Goal: Book appointment/travel/reservation

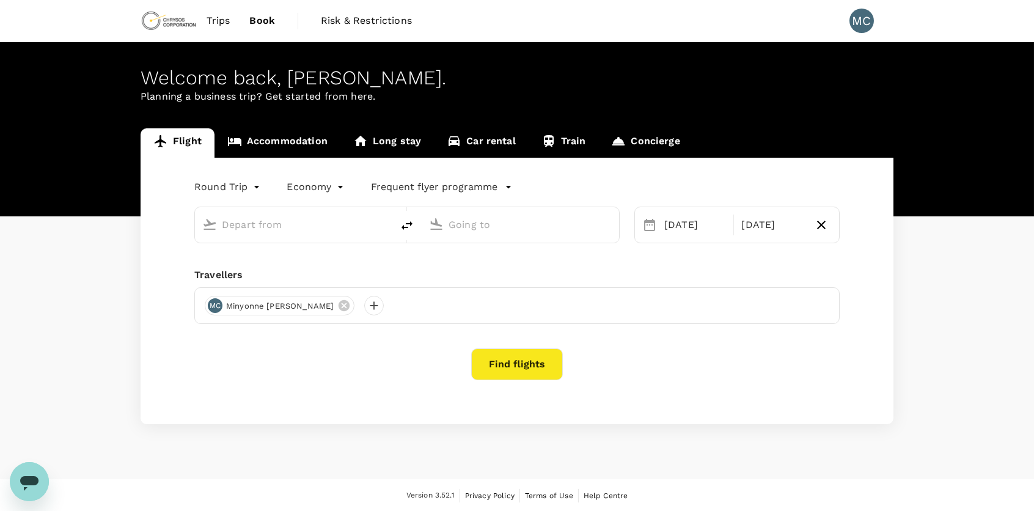
type input "Adelaide (ADL)"
type input "Perth, Australia (any)"
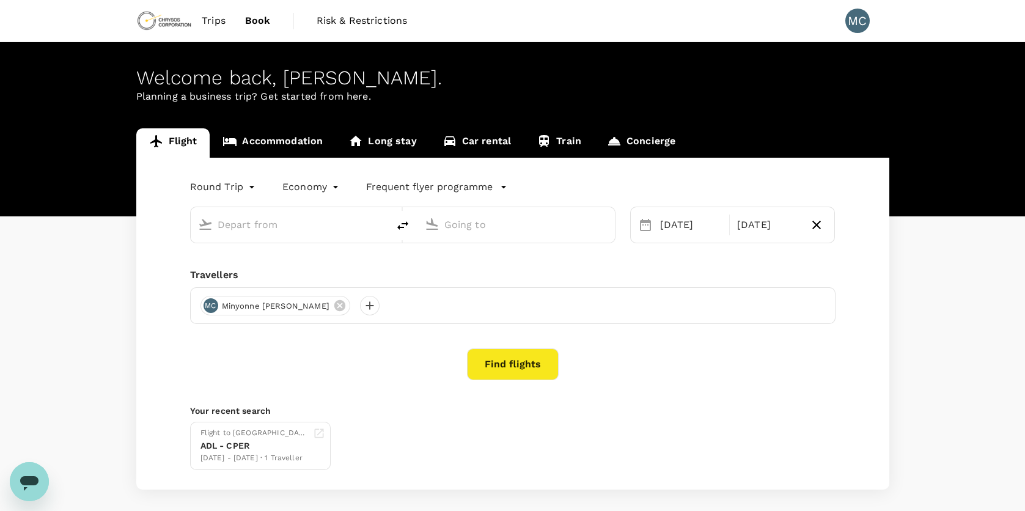
type input "Adelaide (ADL)"
type input "Perth, Australia (any)"
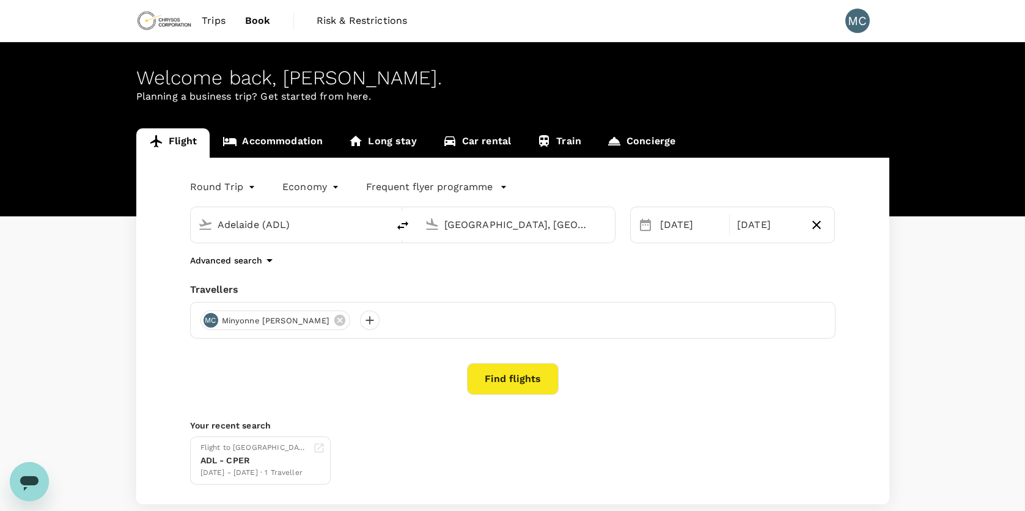
click at [218, 25] on span "Trips" at bounding box center [214, 20] width 24 height 15
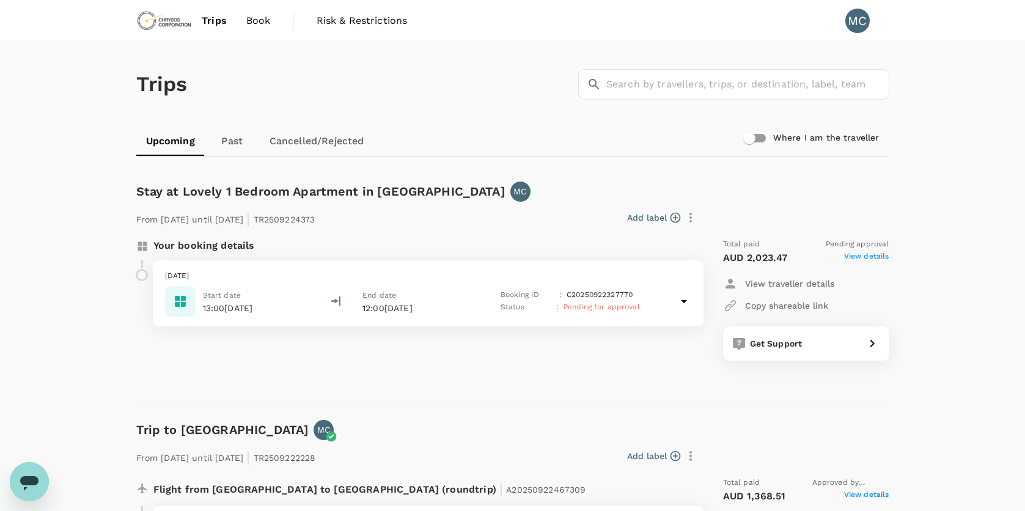
click at [270, 22] on link "Book" at bounding box center [259, 21] width 44 height 42
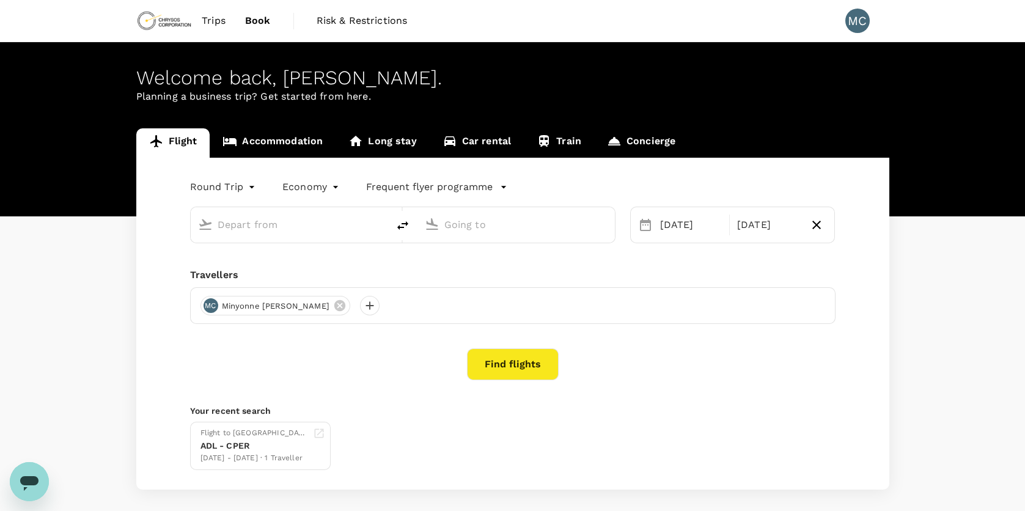
type input "Adelaide (ADL)"
type input "Perth, Australia (any)"
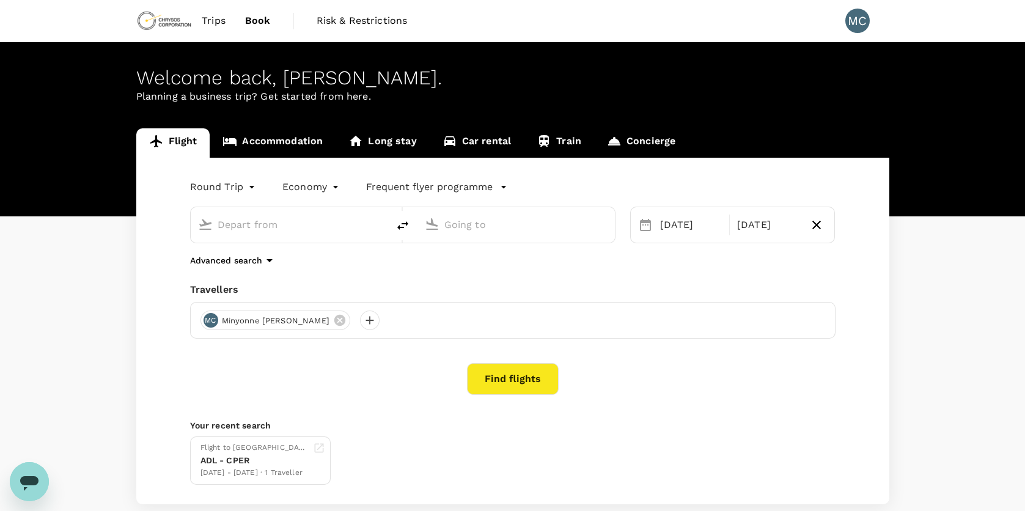
type input "Adelaide (ADL)"
type input "Perth, Australia (any)"
click at [351, 23] on span "Risk & Restrictions" at bounding box center [362, 20] width 91 height 15
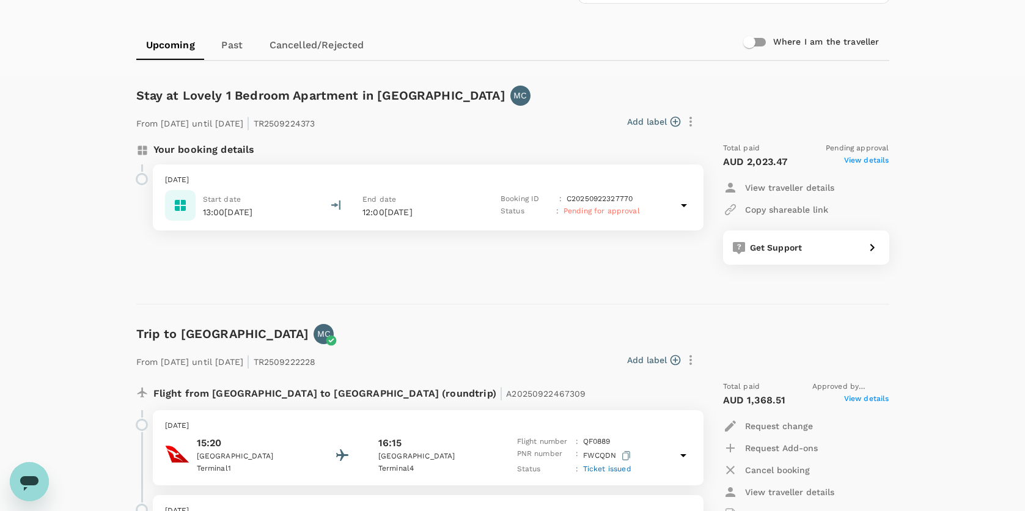
scroll to position [92, 0]
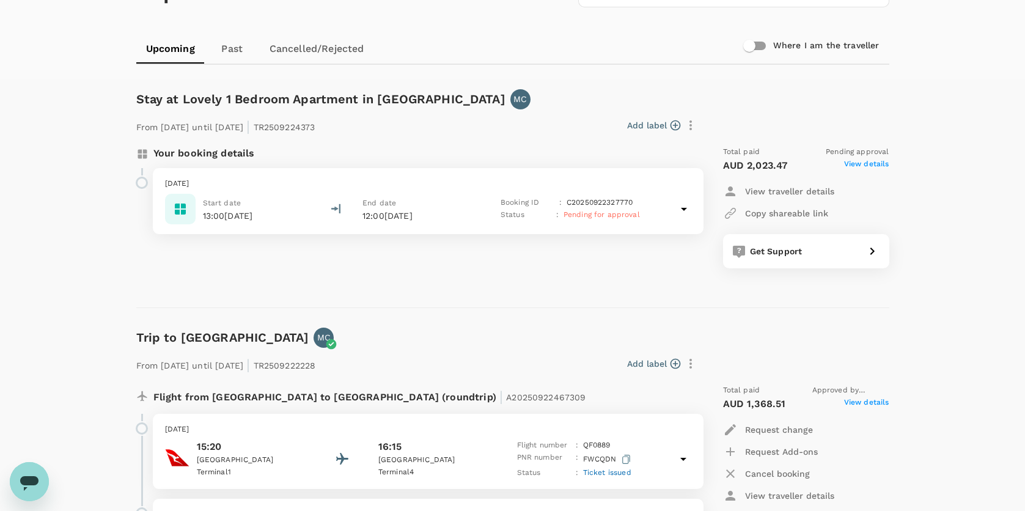
click at [870, 170] on span "View details" at bounding box center [866, 165] width 45 height 15
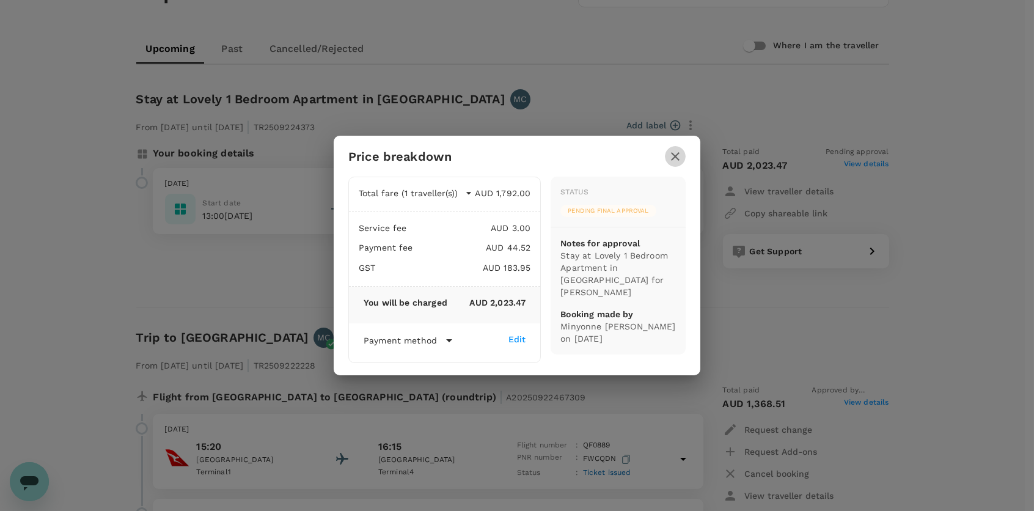
click at [672, 152] on icon "button" at bounding box center [675, 156] width 15 height 15
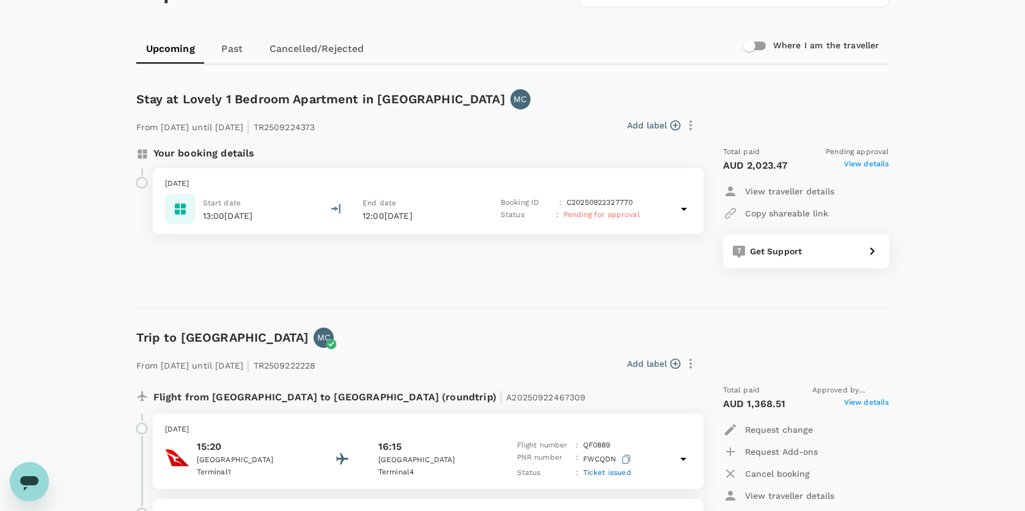
scroll to position [0, 0]
